Goal: Check status: Check status

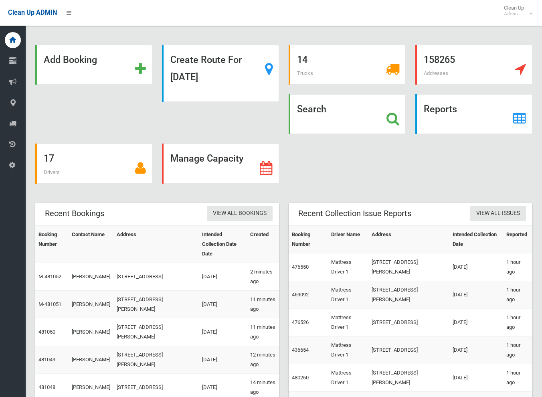
click at [316, 111] on strong "Search" at bounding box center [311, 108] width 29 height 11
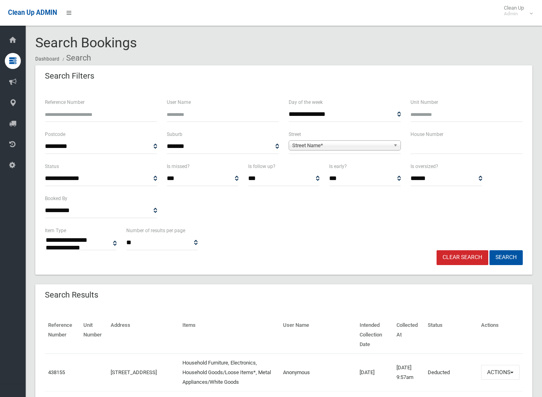
select select
click at [442, 145] on input "text" at bounding box center [466, 146] width 112 height 15
type input "**"
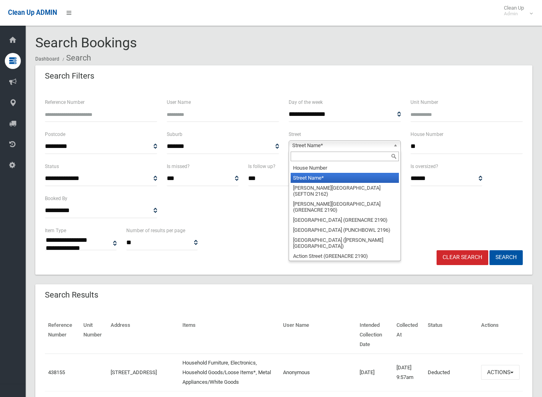
click at [322, 145] on span "Street Name*" at bounding box center [341, 146] width 98 height 10
click at [323, 153] on input "text" at bounding box center [344, 156] width 108 height 10
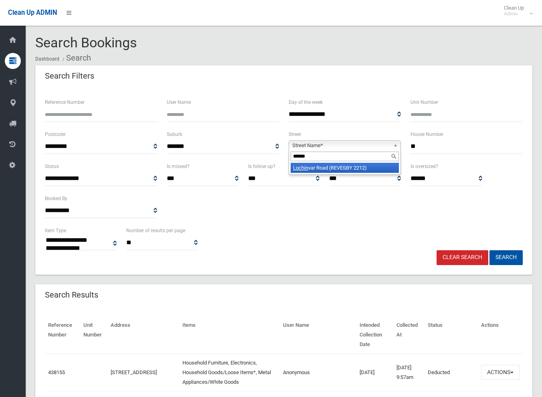
type input "******"
click at [333, 171] on li "Lochin var Road (REVESBY 2212)" at bounding box center [344, 168] width 108 height 10
click at [497, 260] on button "Search" at bounding box center [505, 257] width 33 height 15
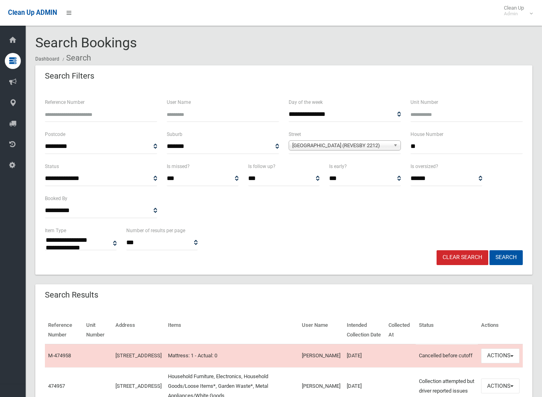
select select
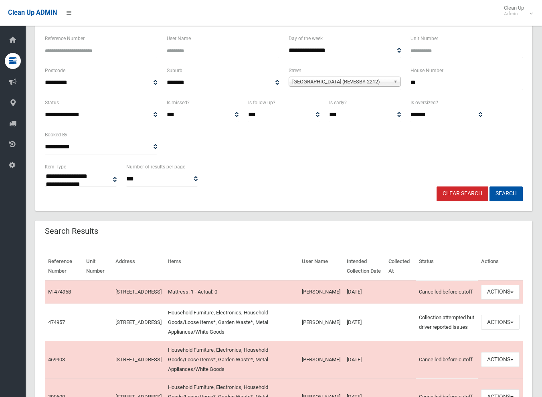
scroll to position [80, 0]
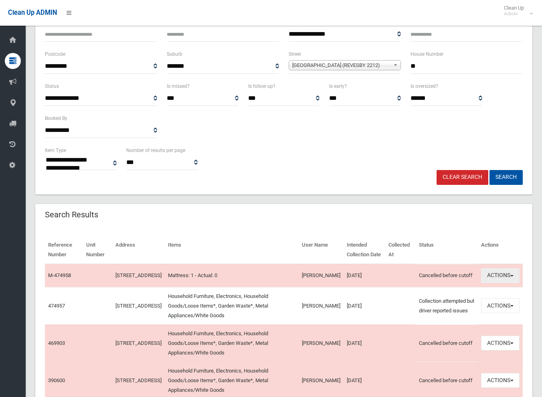
click at [491, 278] on button "Actions" at bounding box center [500, 275] width 38 height 15
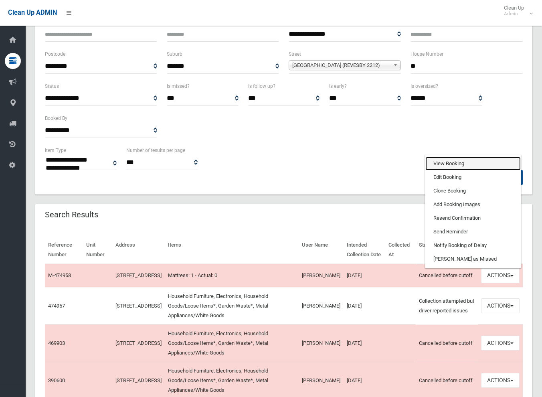
click at [451, 165] on link "View Booking" at bounding box center [472, 164] width 95 height 14
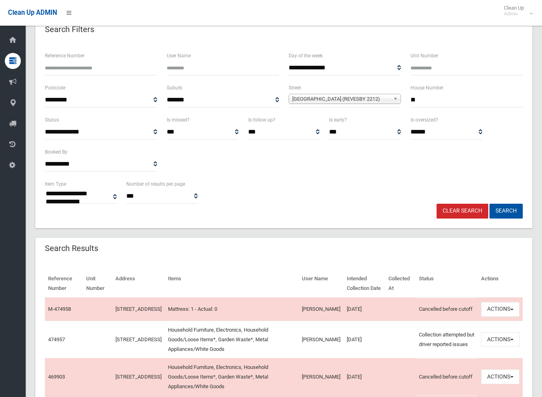
scroll to position [0, 0]
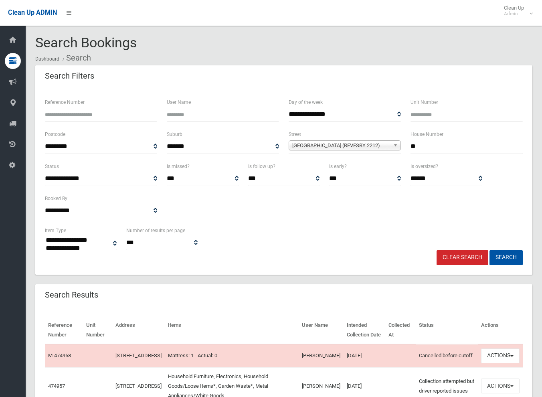
click at [450, 259] on link "Clear Search" at bounding box center [462, 257] width 52 height 15
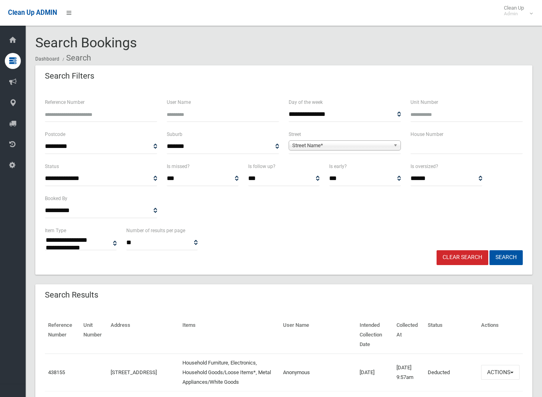
select select
click at [489, 250] on button "Search" at bounding box center [505, 257] width 33 height 15
type input "*******"
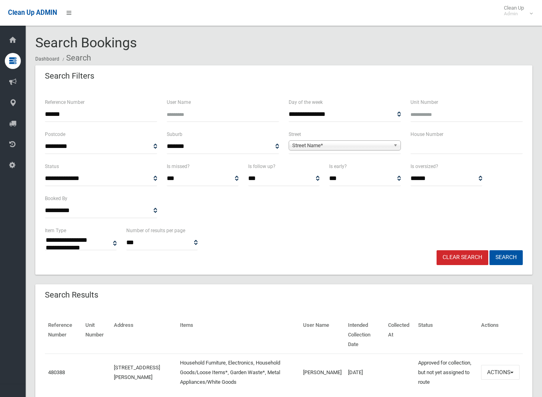
select select
click at [502, 256] on button "Search" at bounding box center [505, 257] width 33 height 15
select select
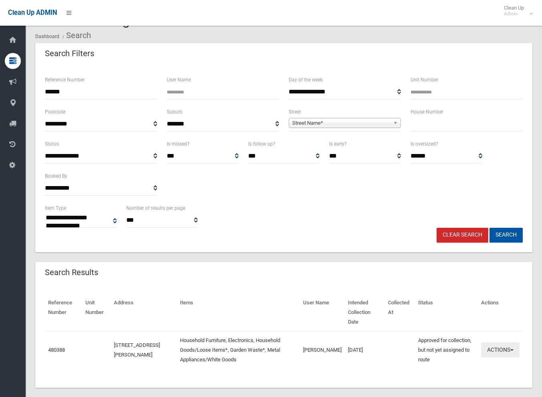
click at [506, 342] on button "Actions" at bounding box center [500, 349] width 38 height 15
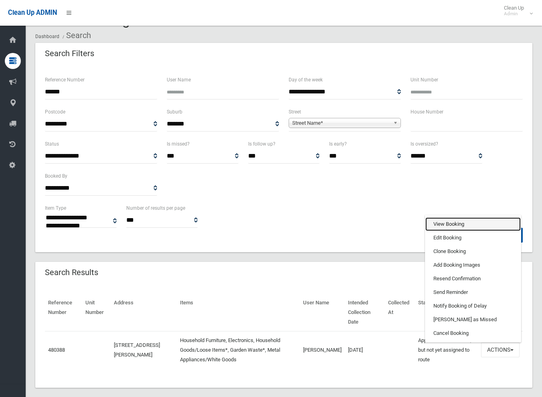
click at [450, 217] on link "View Booking" at bounding box center [472, 224] width 95 height 14
